Goal: Task Accomplishment & Management: Use online tool/utility

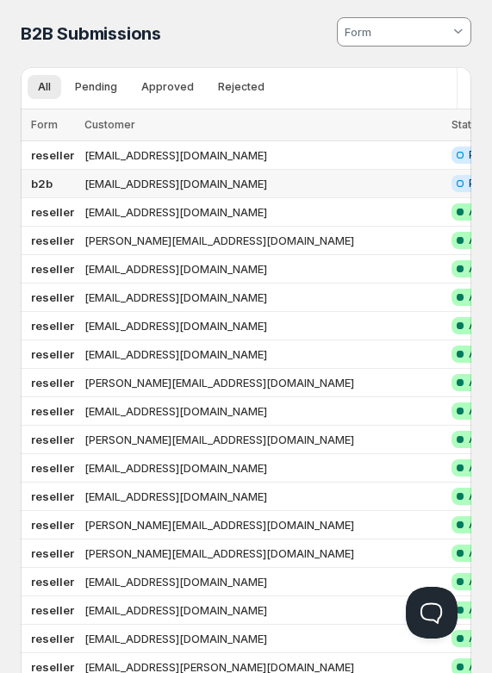
click at [66, 175] on td "b2b" at bounding box center [50, 184] width 59 height 28
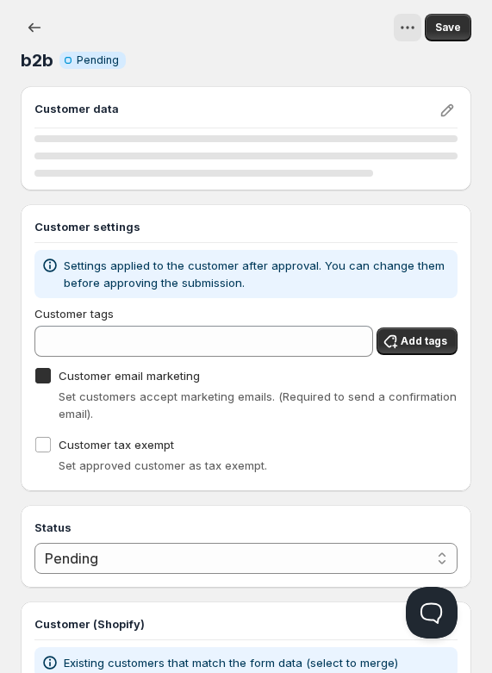
checkbox input "true"
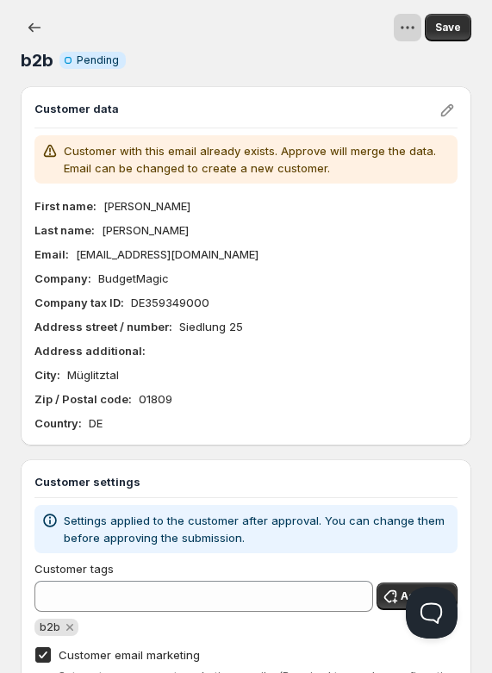
click at [416, 25] on icon "View actions for b2b" at bounding box center [407, 27] width 17 height 17
click at [395, 94] on span "Approve" at bounding box center [389, 95] width 46 height 14
select select "1"
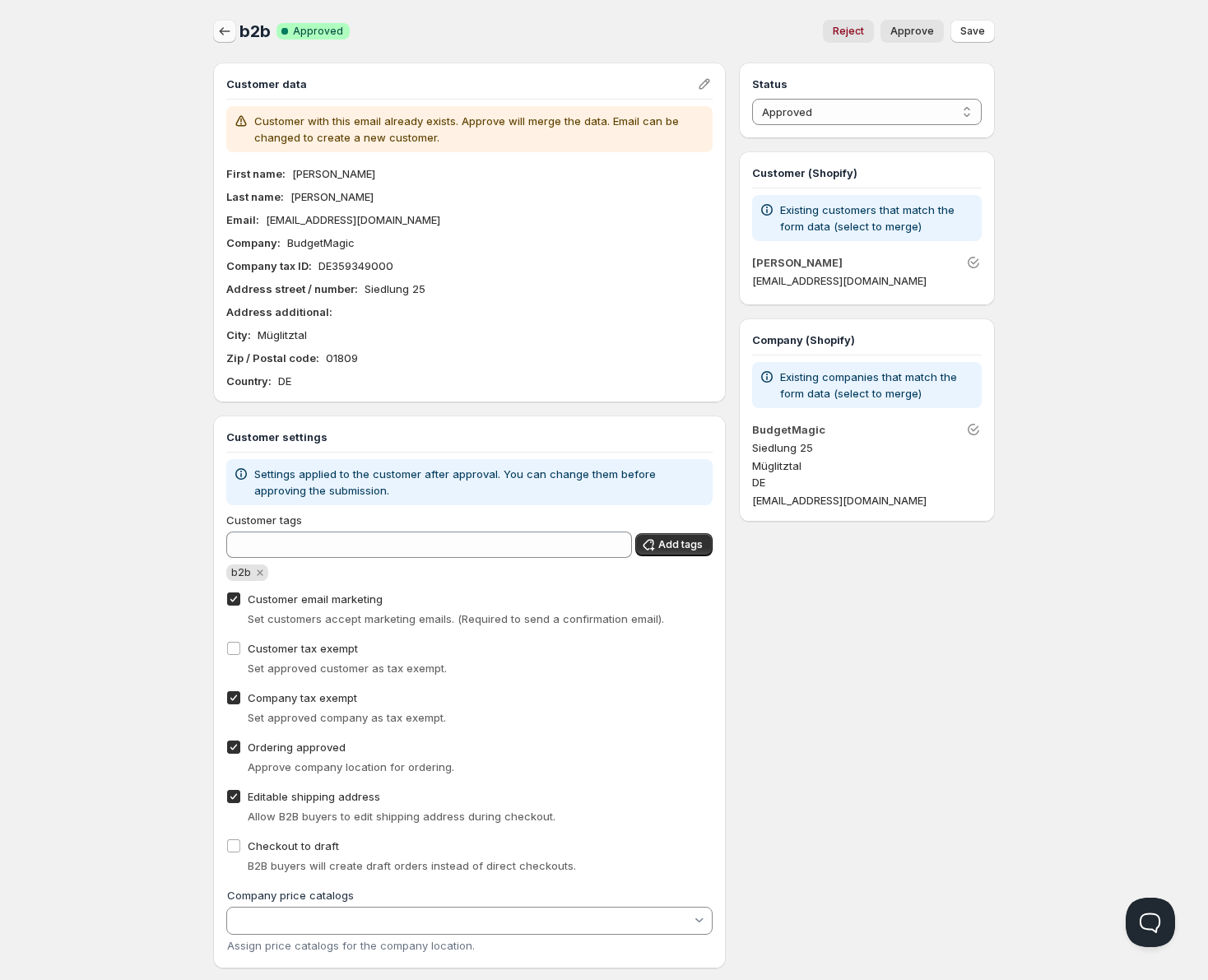
click at [217, 28] on icon "button" at bounding box center [224, 31] width 16 height 16
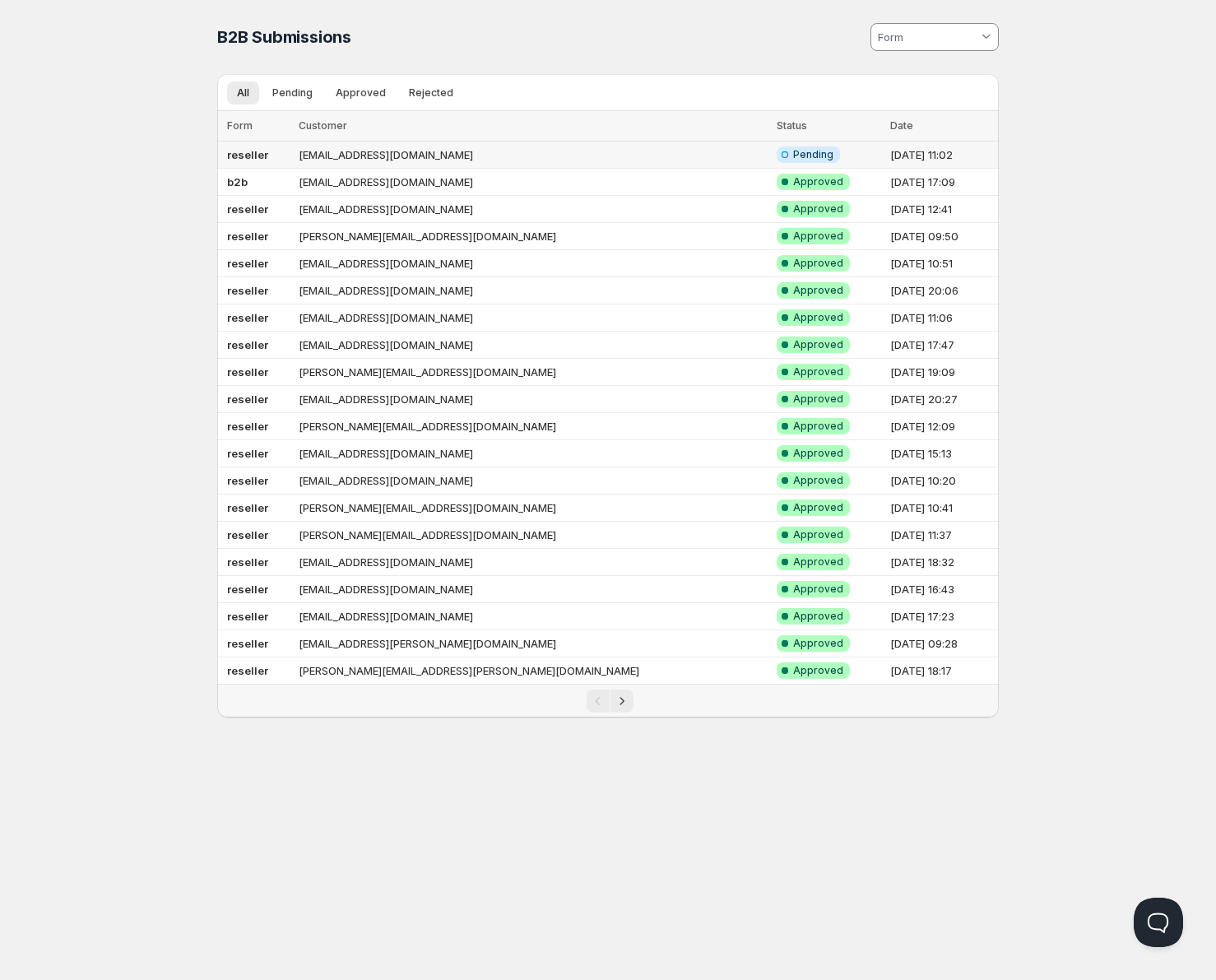
click at [294, 163] on td "reseller" at bounding box center [255, 155] width 76 height 27
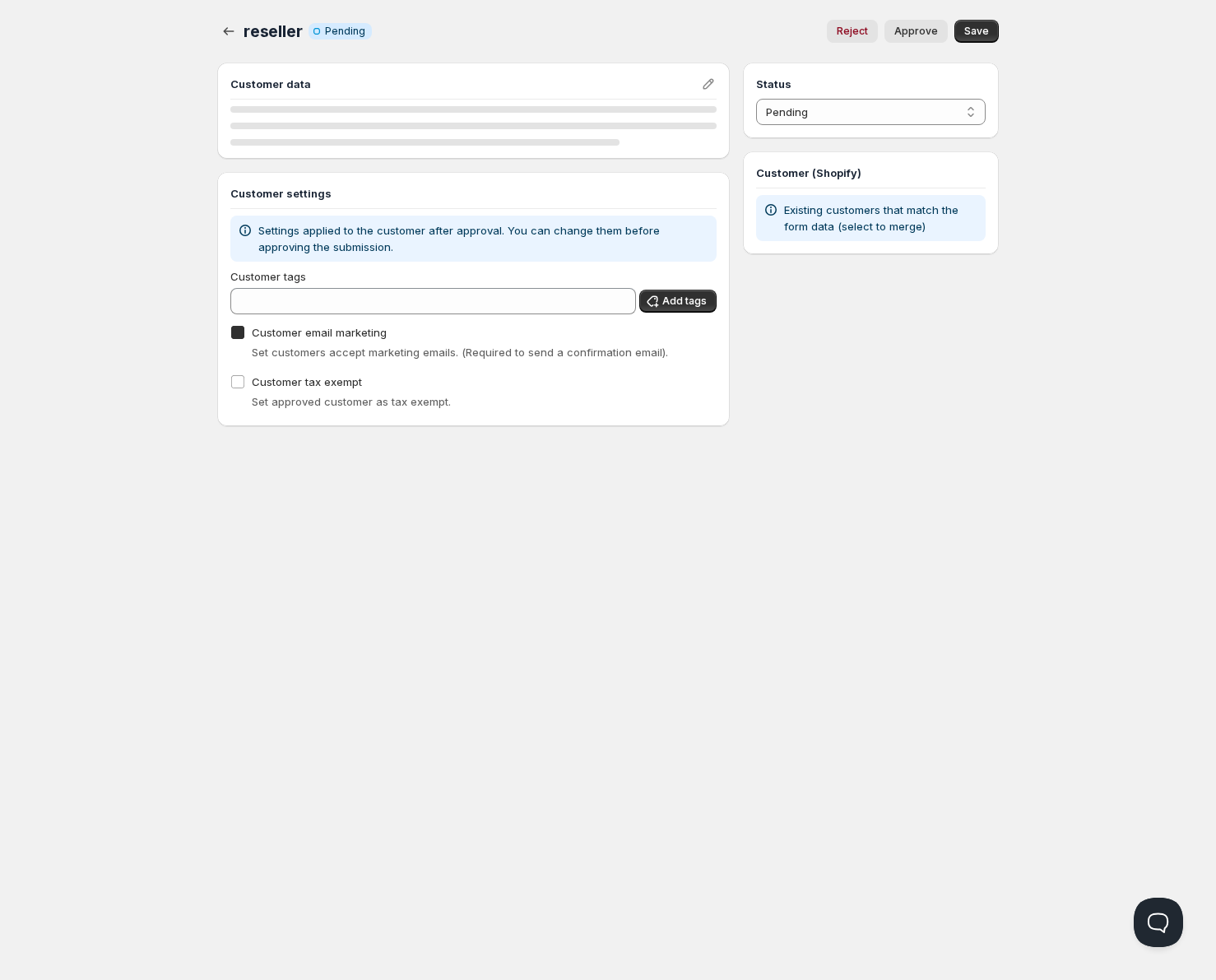
checkbox input "true"
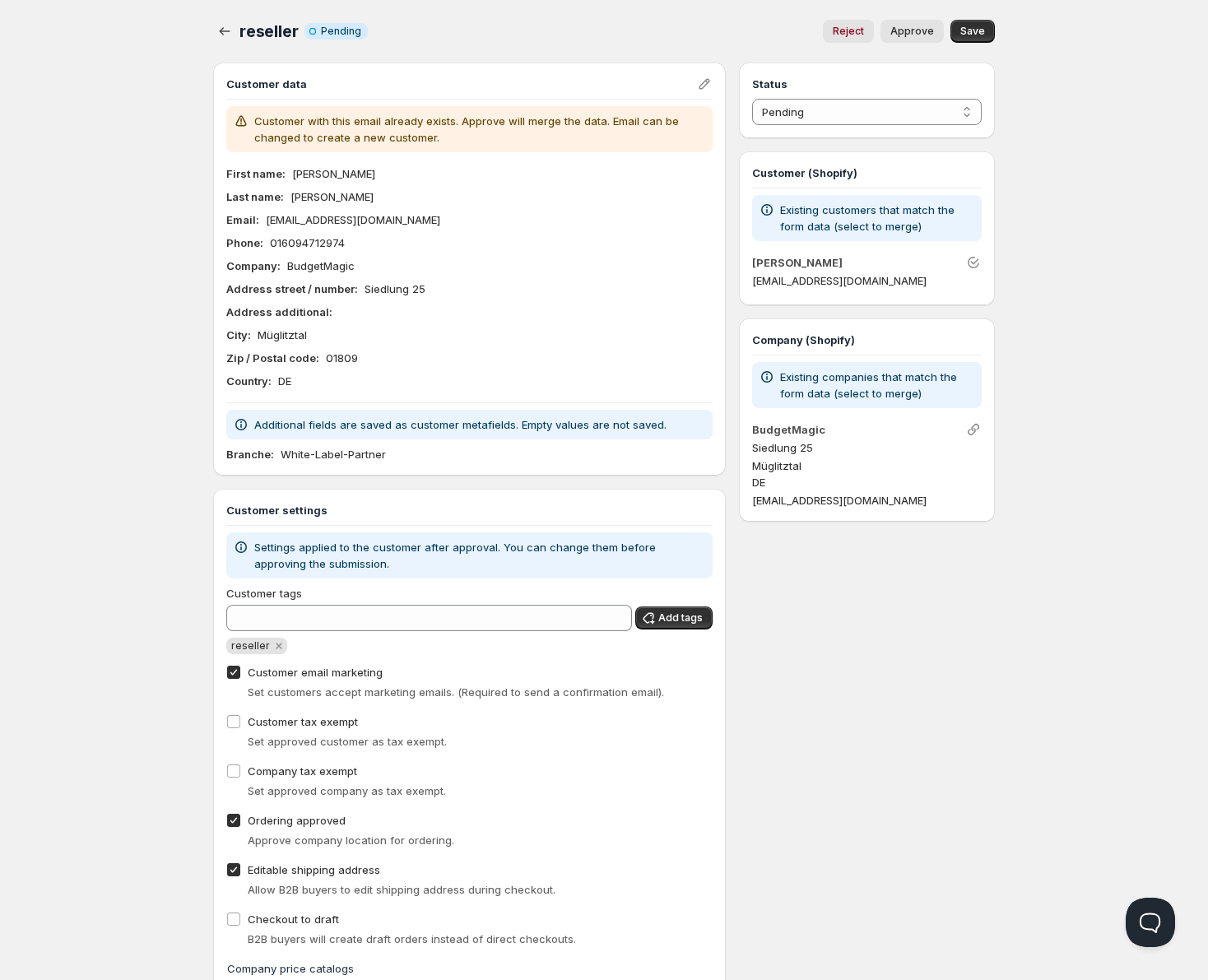
click at [469, 40] on button "Approve" at bounding box center [912, 32] width 63 height 23
select select "1"
click at [217, 34] on icon "button" at bounding box center [224, 31] width 16 height 16
